Goal: Task Accomplishment & Management: Use online tool/utility

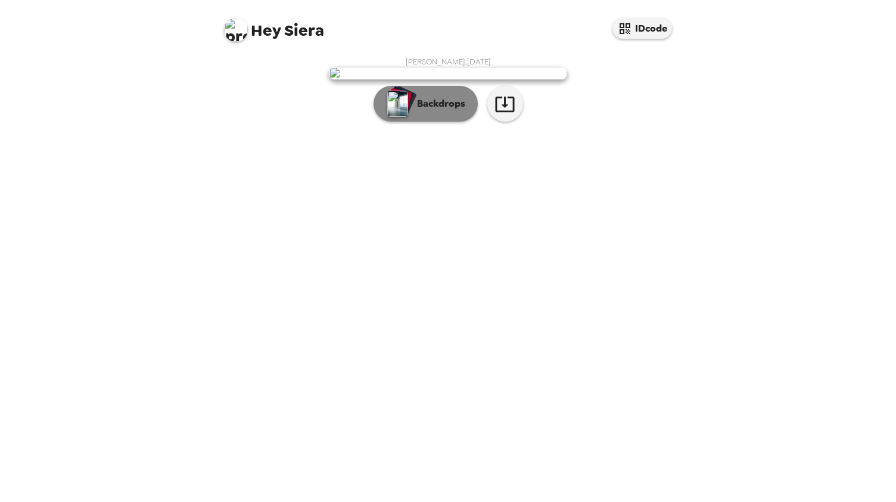
click at [450, 111] on p "Backdrops" at bounding box center [438, 104] width 54 height 14
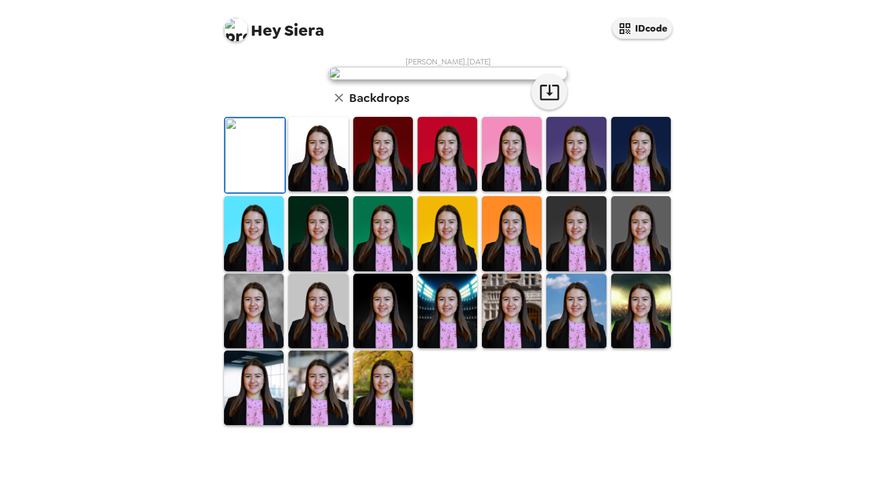
click at [494, 191] on img at bounding box center [512, 154] width 60 height 74
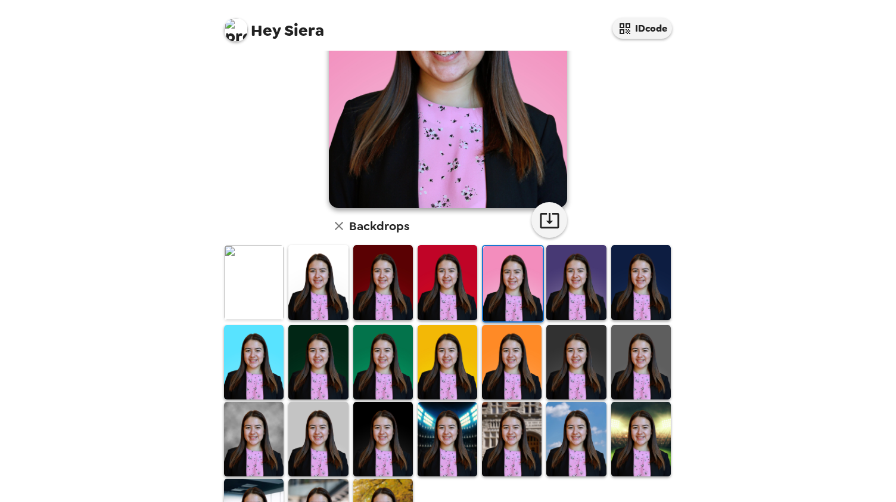
scroll to position [220, 0]
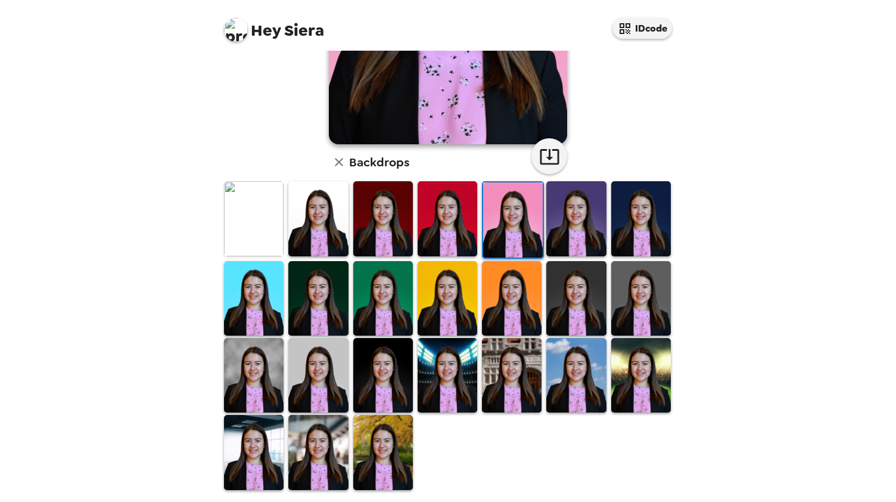
click at [533, 375] on img at bounding box center [512, 375] width 60 height 74
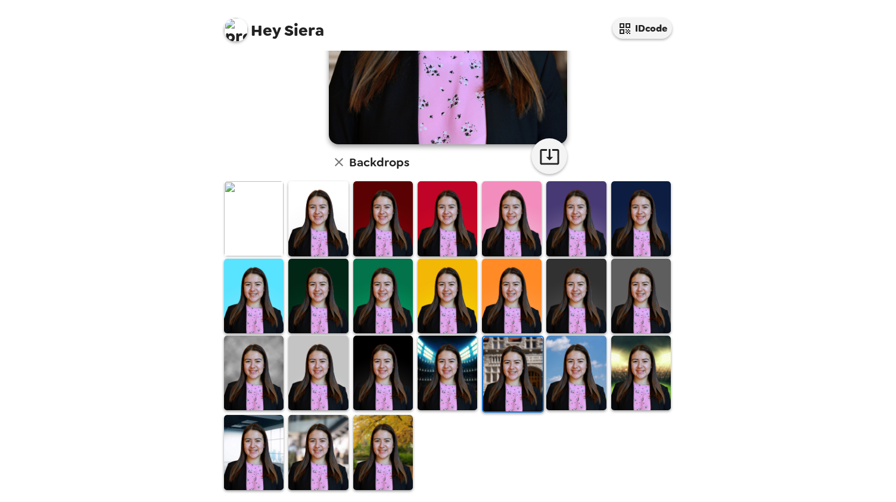
click at [386, 434] on img at bounding box center [383, 452] width 60 height 74
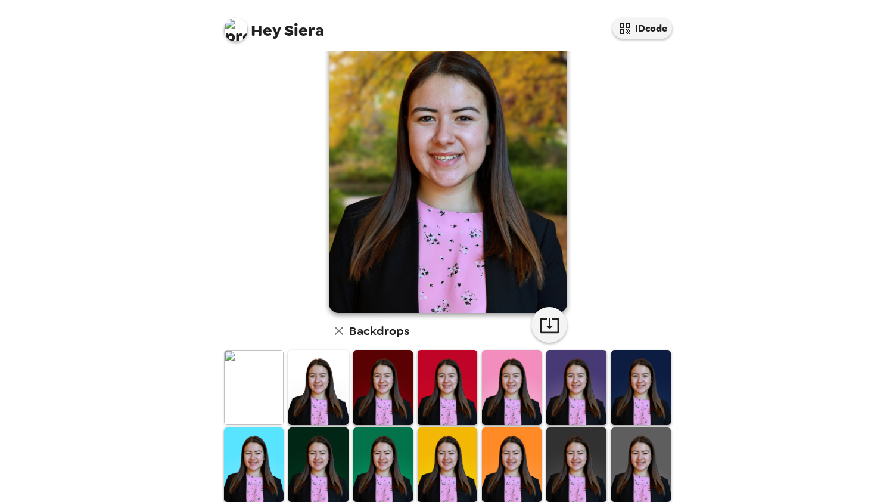
scroll to position [51, 0]
click at [524, 403] on img at bounding box center [512, 387] width 60 height 74
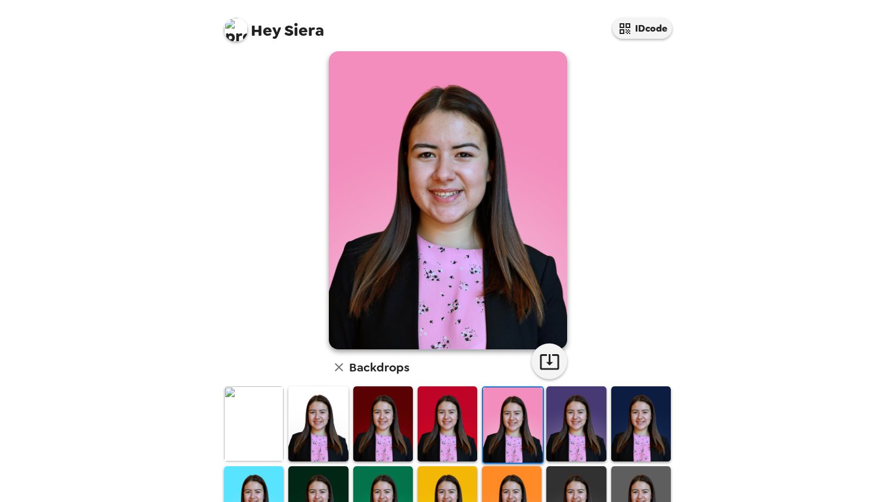
scroll to position [0, 0]
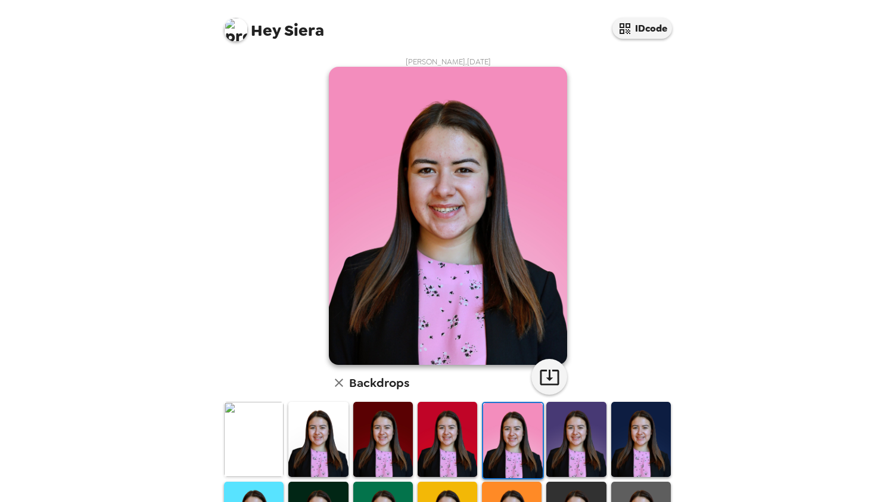
click at [335, 381] on icon "button" at bounding box center [339, 382] width 8 height 8
